Goal: Information Seeking & Learning: Compare options

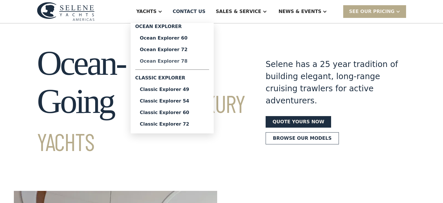
click at [186, 61] on div "Ocean Explorer 78" at bounding box center [172, 61] width 65 height 5
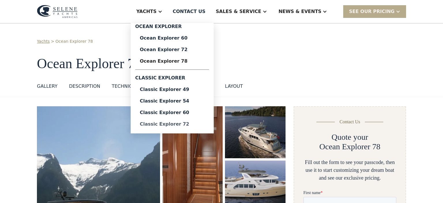
click at [179, 122] on div "Classic Explorer 72" at bounding box center [172, 124] width 65 height 5
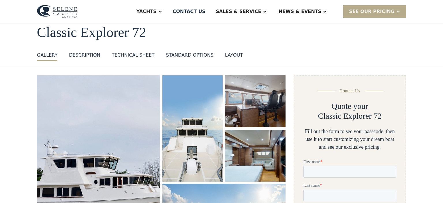
scroll to position [2, 0]
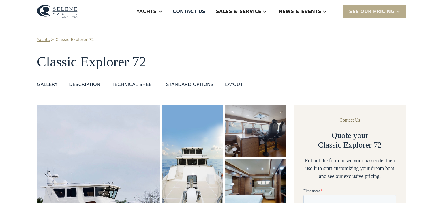
click at [123, 84] on div "Technical sheet" at bounding box center [133, 84] width 43 height 7
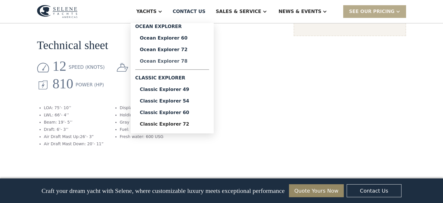
click at [185, 61] on div "Ocean Explorer 78" at bounding box center [172, 61] width 65 height 5
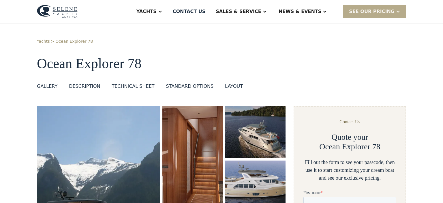
click at [113, 85] on div "Technical sheet" at bounding box center [133, 86] width 43 height 7
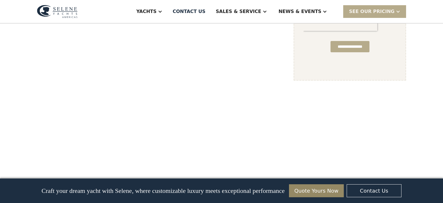
scroll to position [447, 0]
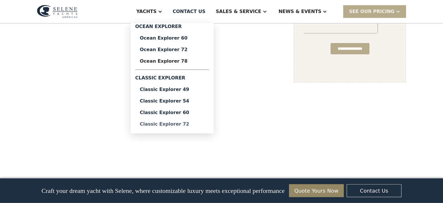
click at [177, 124] on div "Classic Explorer 72" at bounding box center [172, 124] width 65 height 5
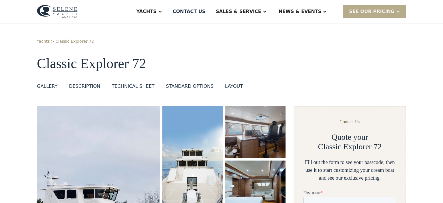
click at [127, 86] on div "Technical sheet" at bounding box center [133, 86] width 43 height 7
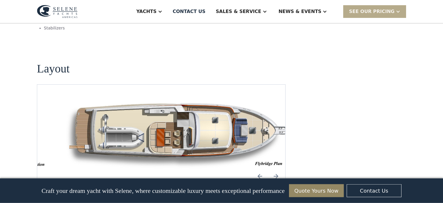
scroll to position [746, 0]
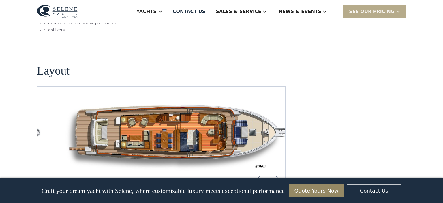
click at [260, 171] on img "Previous slide" at bounding box center [260, 178] width 14 height 14
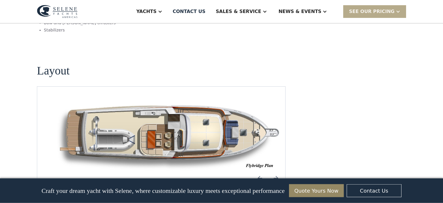
click at [260, 171] on img "Previous slide" at bounding box center [260, 178] width 14 height 14
click at [274, 171] on img "Next slide" at bounding box center [276, 178] width 14 height 14
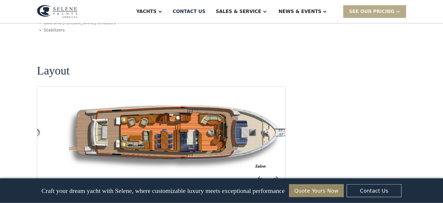
click at [274, 171] on img "Next slide" at bounding box center [276, 178] width 14 height 14
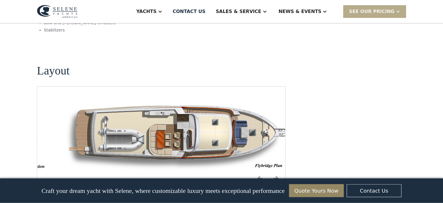
click at [258, 171] on img "Previous slide" at bounding box center [260, 178] width 14 height 14
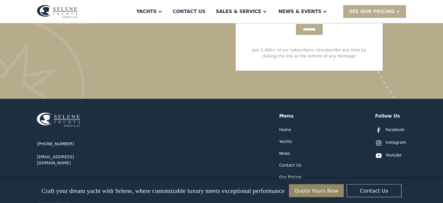
scroll to position [1310, 0]
